Goal: Download file/media

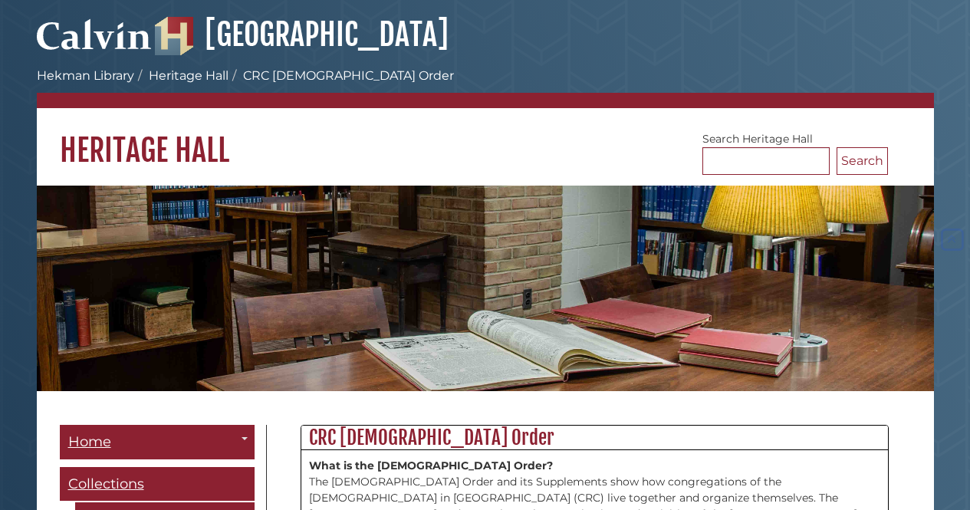
scroll to position [1150, 0]
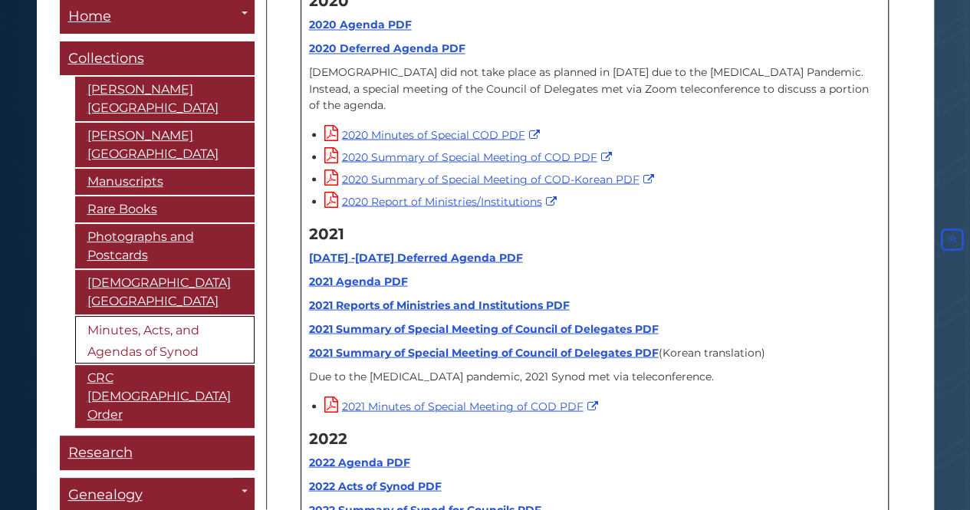
scroll to position [17752, 0]
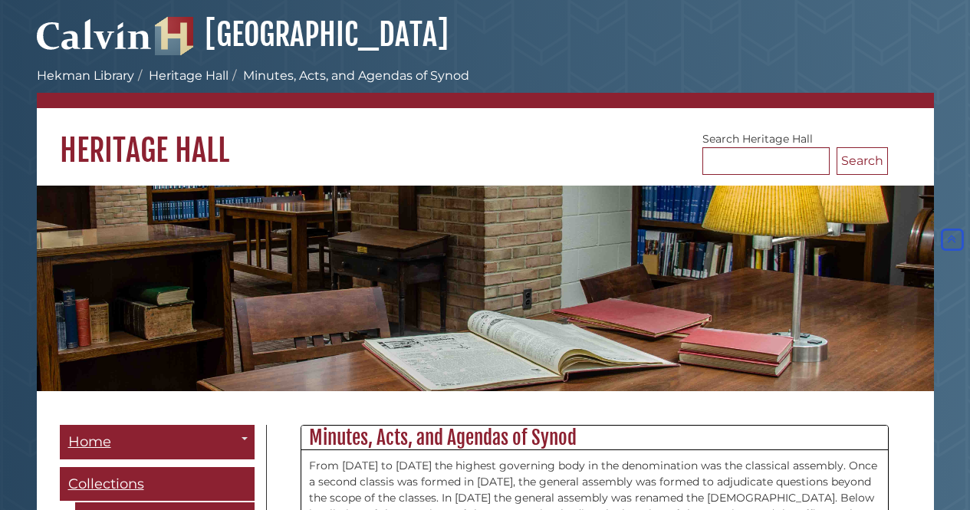
scroll to position [17752, 0]
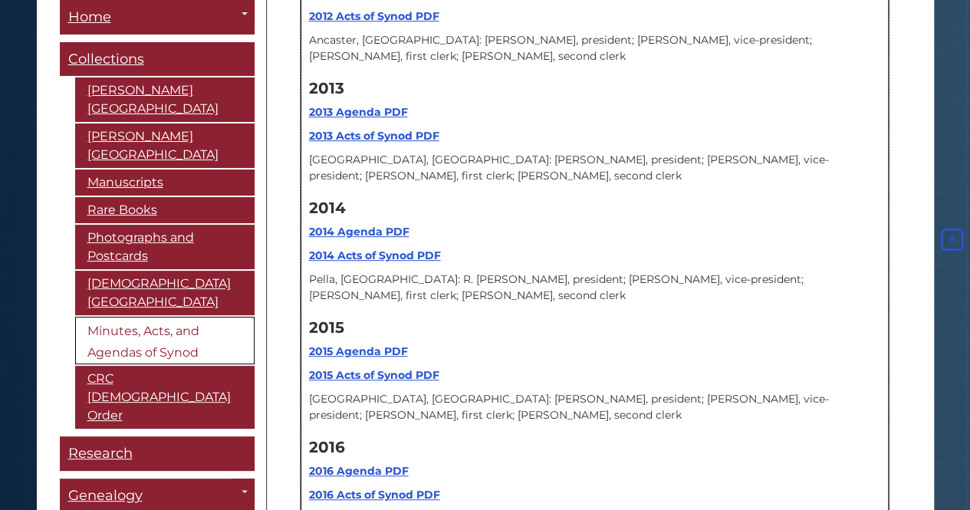
click at [719, 431] on div "2016 2016 Agenda PDF 2016 Acts of Synod PDF 2016 Summary of Proposed Ecumenical…" at bounding box center [594, 514] width 571 height 167
click at [363, 488] on b "2016 Acts of Synod PDF" at bounding box center [374, 495] width 131 height 14
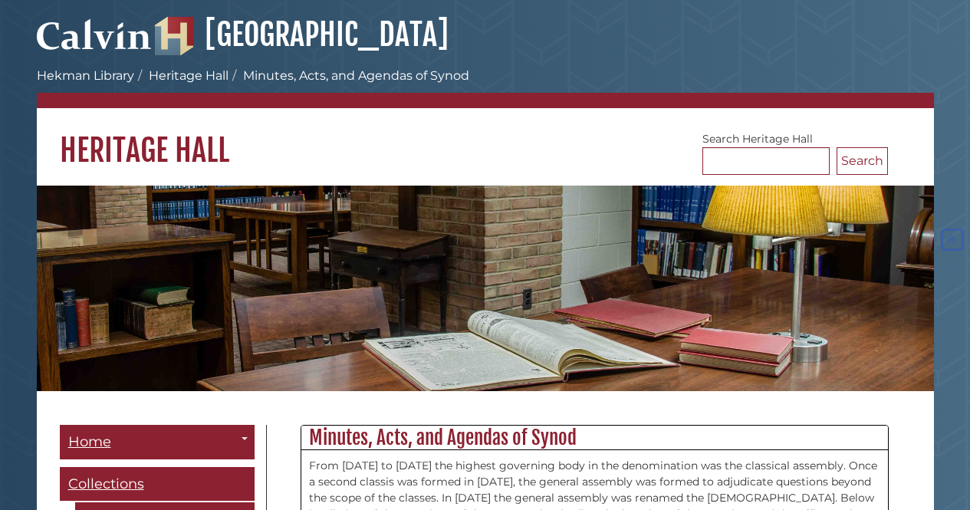
scroll to position [17752, 0]
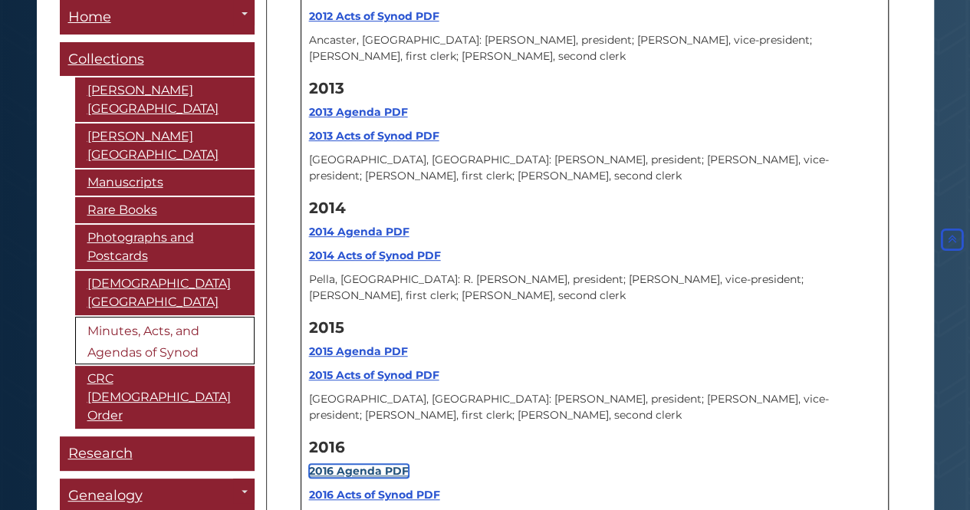
click at [386, 464] on strong "2016 Agenda PDF" at bounding box center [359, 471] width 100 height 14
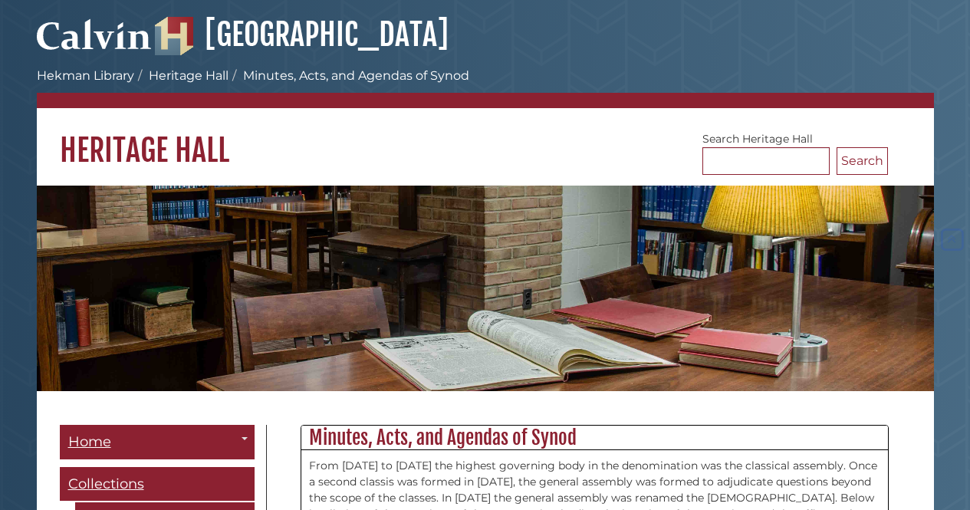
scroll to position [17752, 0]
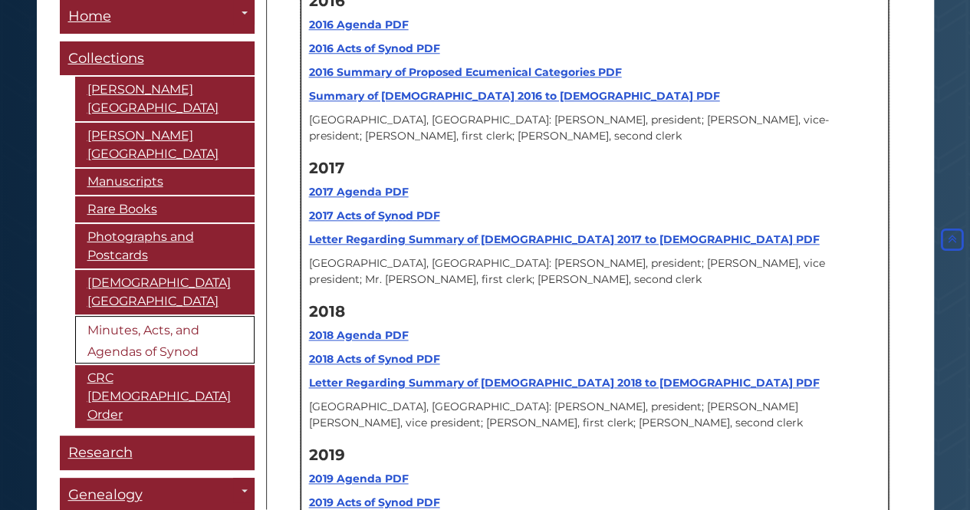
scroll to position [18645, 0]
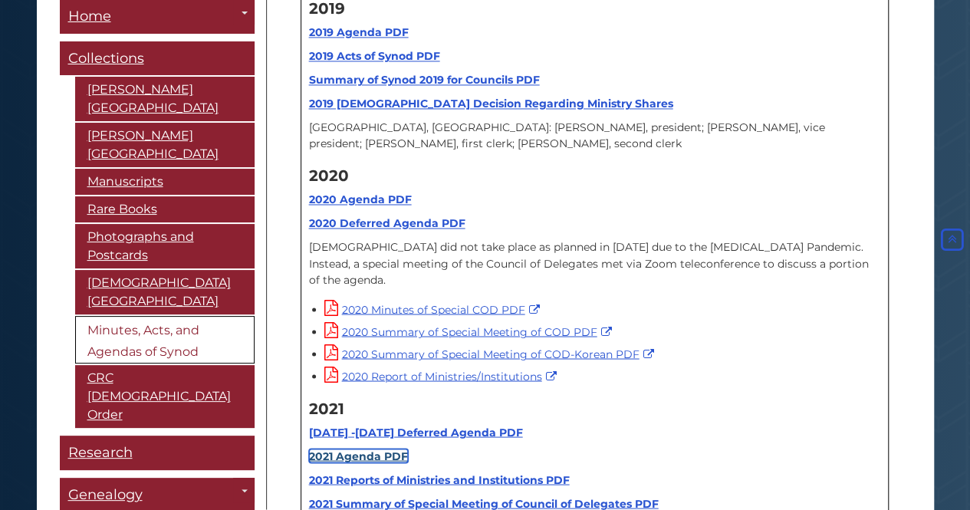
click at [373, 448] on link "2021 Agenda PDF" at bounding box center [358, 455] width 99 height 14
